Goal: Transaction & Acquisition: Purchase product/service

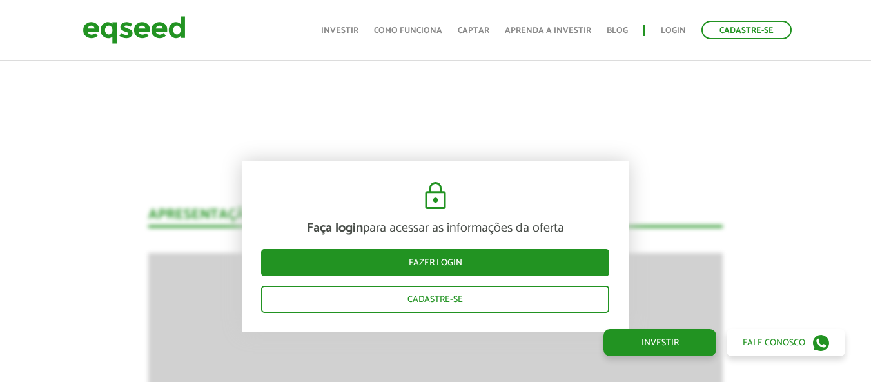
scroll to position [1204, 0]
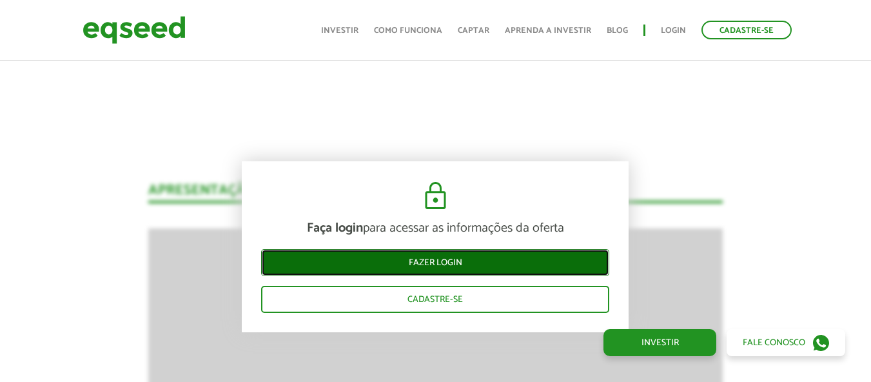
click at [430, 261] on link "Fazer login" at bounding box center [435, 262] width 348 height 27
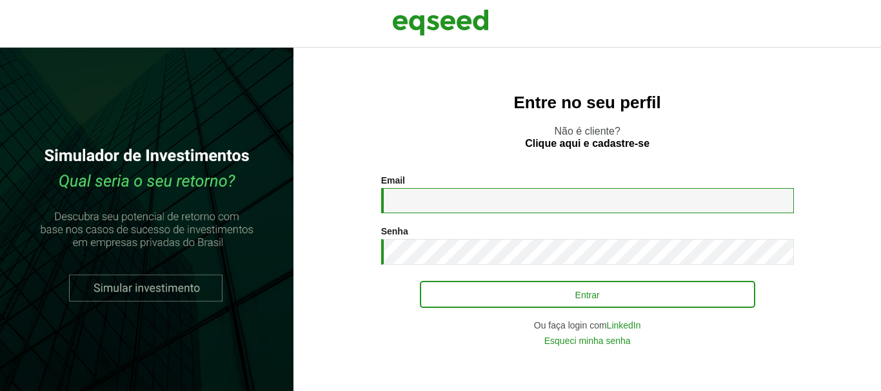
type input "**********"
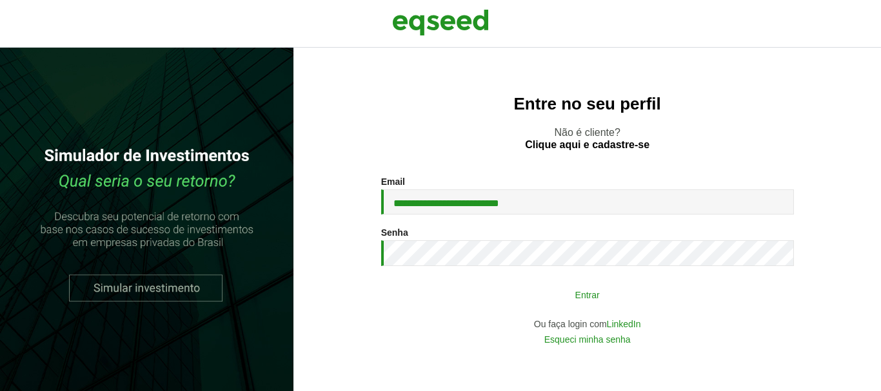
click at [570, 302] on button "Entrar" at bounding box center [587, 294] width 335 height 25
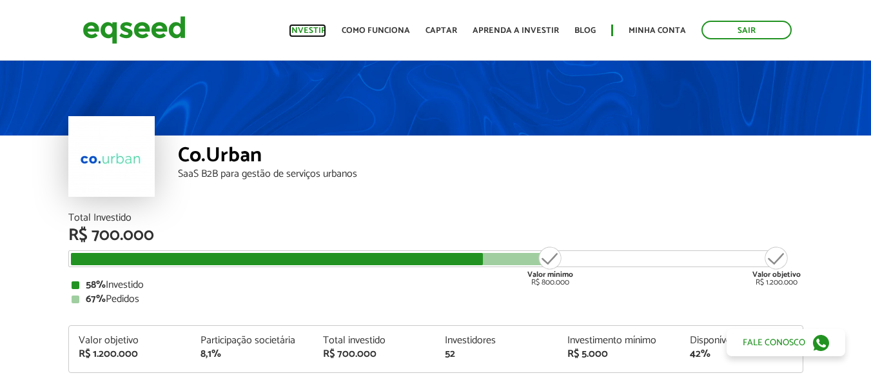
click at [319, 26] on link "Investir" at bounding box center [307, 30] width 37 height 8
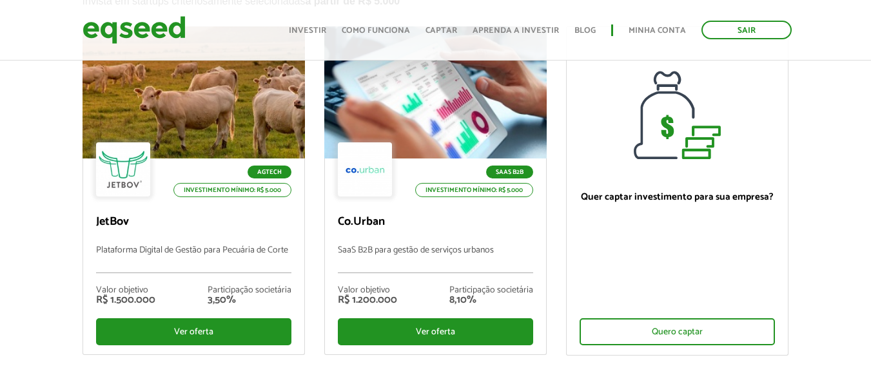
scroll to position [172, 0]
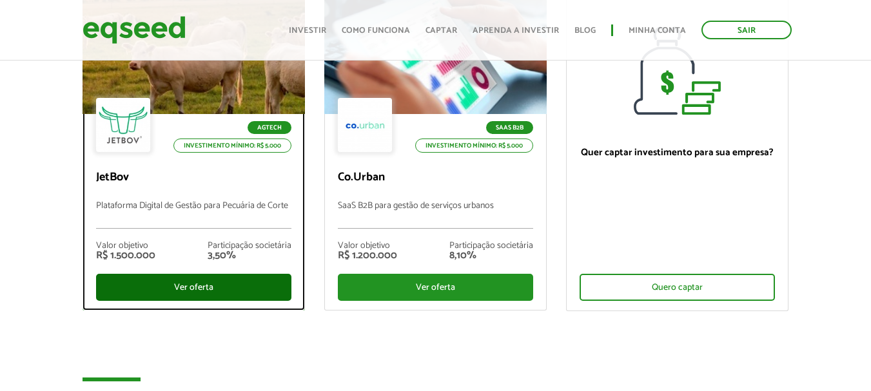
click at [212, 286] on div "Ver oferta" at bounding box center [193, 287] width 195 height 27
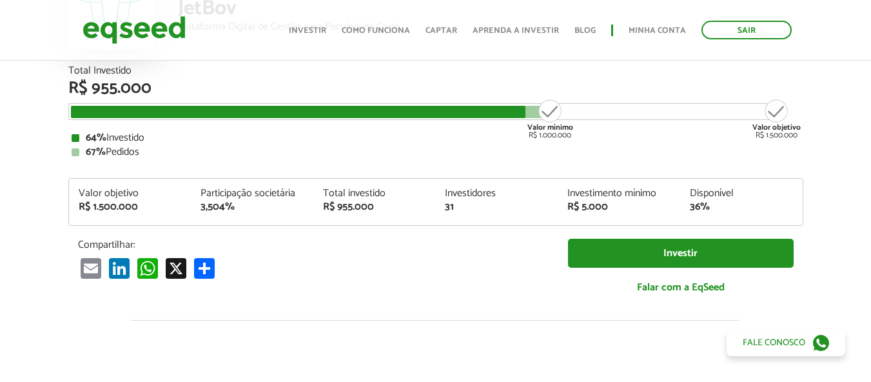
scroll to position [172, 0]
